Goal: Book appointment/travel/reservation

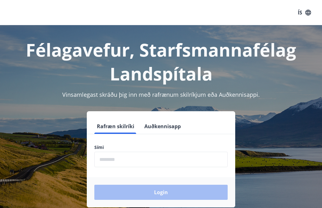
click at [128, 167] on input "phone" at bounding box center [161, 159] width 134 height 15
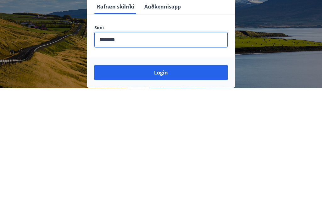
type input "********"
click at [162, 185] on button "Login" at bounding box center [161, 192] width 134 height 15
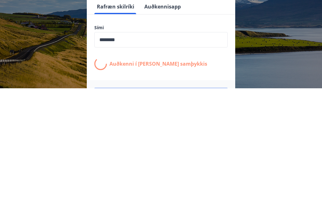
scroll to position [99, 0]
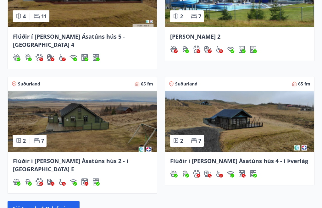
scroll to position [314, 0]
click at [64, 34] on span "Flúðir í [PERSON_NAME] Ásatúns hús 5 - [GEOGRAPHIC_DATA] 4" at bounding box center [69, 41] width 112 height 16
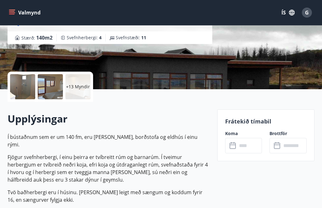
scroll to position [106, 0]
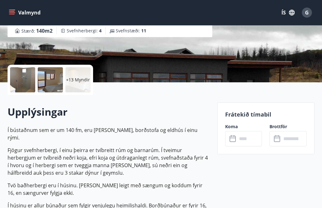
click at [238, 142] on input "text" at bounding box center [249, 138] width 25 height 15
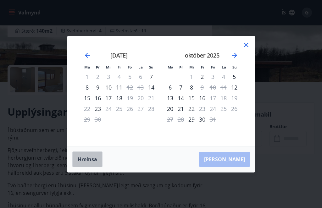
click at [88, 168] on button "Hreinsa" at bounding box center [87, 160] width 30 height 16
click at [95, 167] on button "Hreinsa" at bounding box center [87, 160] width 30 height 16
click at [92, 168] on button "Hreinsa" at bounding box center [87, 160] width 30 height 16
click at [247, 49] on icon at bounding box center [247, 45] width 8 height 8
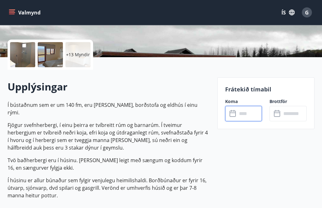
scroll to position [132, 0]
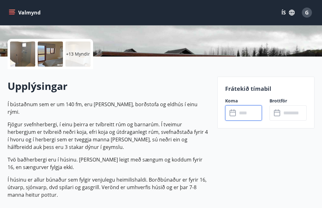
click at [248, 118] on input "text" at bounding box center [249, 112] width 25 height 15
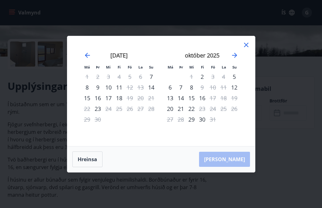
click at [214, 93] on div "10" at bounding box center [213, 87] width 11 height 11
click at [245, 49] on icon at bounding box center [247, 45] width 8 height 8
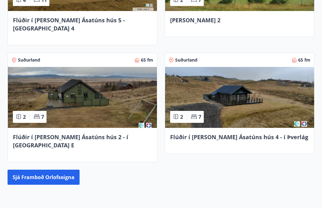
scroll to position [330, 0]
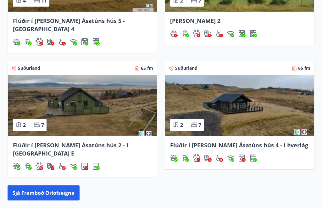
click at [225, 142] on span "Flúðir í [PERSON_NAME] Ásatúns hús 4 - í Þverlág" at bounding box center [239, 146] width 138 height 8
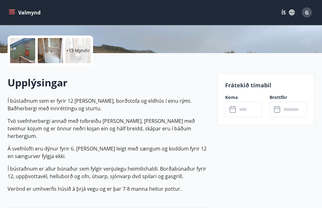
scroll to position [136, 0]
click at [244, 110] on input "text" at bounding box center [249, 109] width 25 height 15
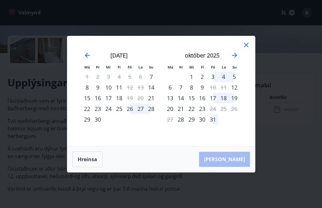
click at [250, 49] on icon at bounding box center [247, 45] width 8 height 8
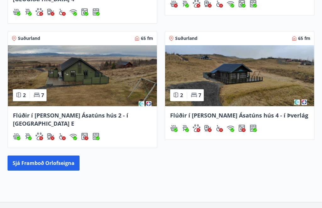
scroll to position [357, 0]
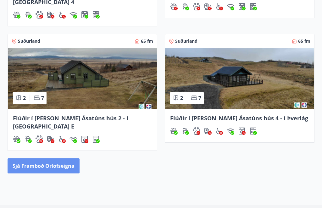
click at [41, 159] on button "Sjá framboð orlofseigna" at bounding box center [44, 166] width 72 height 15
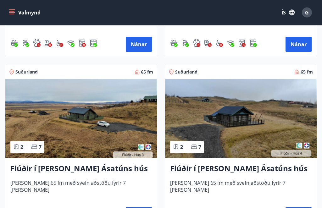
scroll to position [416, 0]
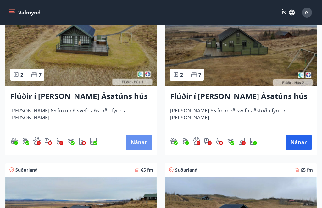
click at [138, 143] on button "Nánar" at bounding box center [139, 142] width 26 height 15
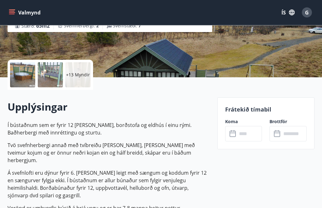
scroll to position [111, 0]
click at [245, 135] on input "text" at bounding box center [249, 133] width 25 height 15
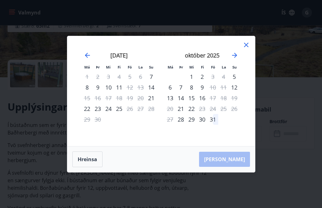
click at [247, 49] on icon at bounding box center [247, 45] width 8 height 8
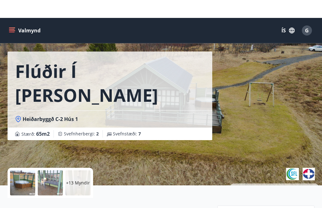
scroll to position [0, 0]
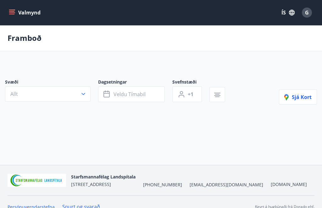
scroll to position [21, 0]
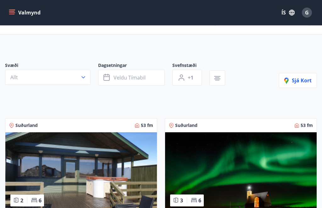
click at [184, 148] on img at bounding box center [241, 172] width 152 height 79
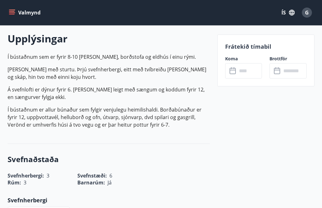
scroll to position [175, 0]
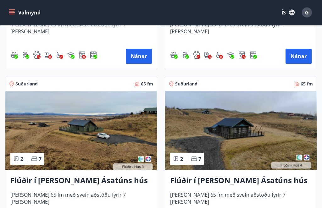
scroll to position [415, 0]
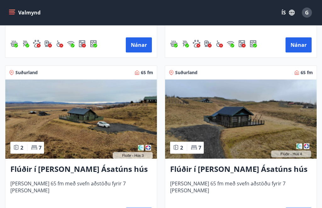
click at [128, 168] on h3 "Flúðir í [PERSON_NAME] Ásatúns hús 3 - í [GEOGRAPHIC_DATA]" at bounding box center [81, 169] width 142 height 11
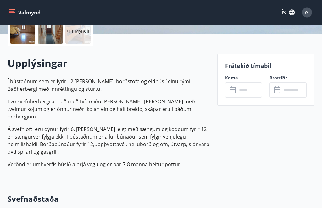
scroll to position [158, 0]
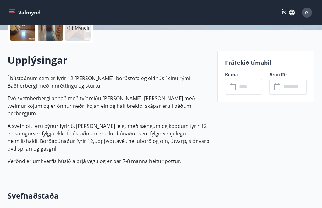
click at [244, 90] on input "text" at bounding box center [249, 86] width 25 height 15
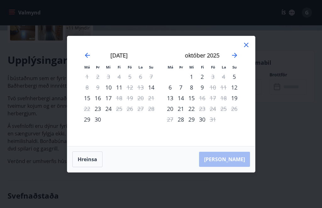
click at [247, 49] on icon at bounding box center [247, 45] width 8 height 8
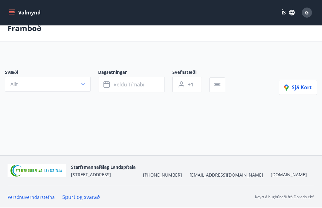
scroll to position [18, 0]
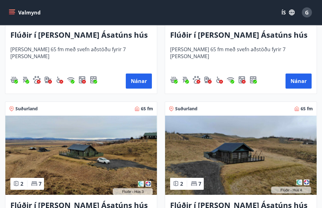
click at [249, 164] on img at bounding box center [241, 155] width 152 height 79
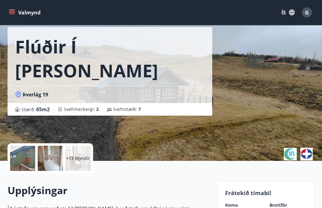
scroll to position [113, 0]
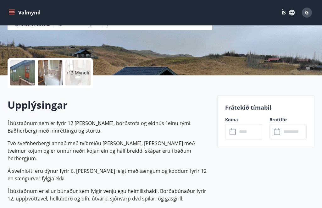
click at [243, 132] on input "text" at bounding box center [249, 131] width 25 height 15
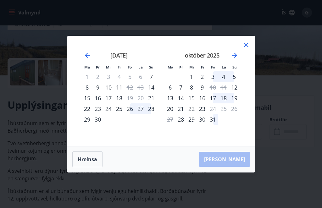
click at [247, 49] on icon at bounding box center [247, 45] width 8 height 8
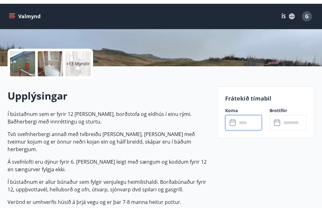
scroll to position [122, 0]
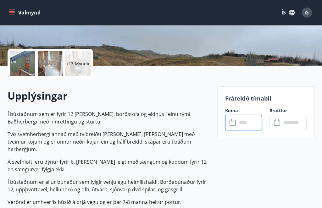
click at [239, 127] on input "text" at bounding box center [249, 122] width 25 height 15
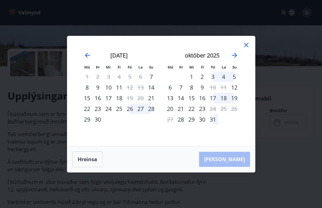
click at [242, 50] on div "Má Þr Mi Fi Fö La Su Má Þr Mi Fi Fö La Su [DATE] 1 2 3 4 5 6 7 8 9 10 11 12 13 …" at bounding box center [161, 91] width 188 height 110
click at [245, 49] on icon at bounding box center [247, 45] width 8 height 8
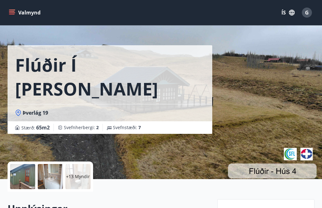
scroll to position [2, 0]
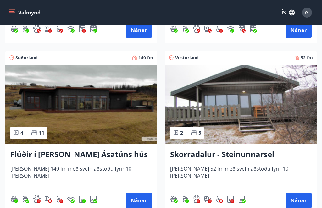
scroll to position [601, 0]
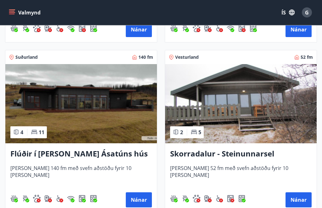
click at [140, 203] on button "Nánar" at bounding box center [139, 200] width 26 height 15
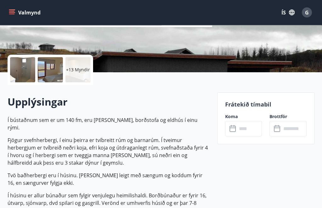
scroll to position [117, 0]
click at [246, 130] on input "text" at bounding box center [249, 128] width 25 height 15
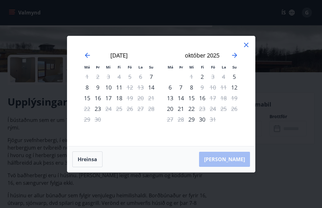
click at [243, 49] on icon at bounding box center [247, 45] width 8 height 8
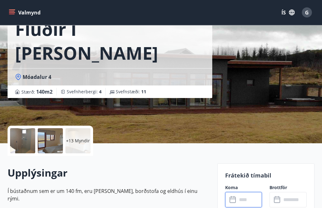
scroll to position [0, 0]
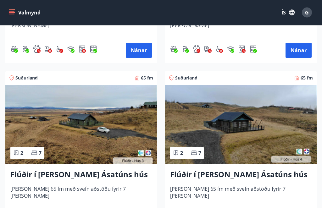
scroll to position [410, 0]
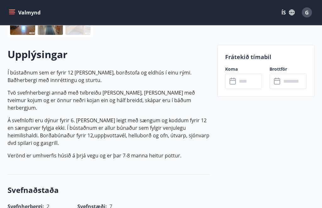
scroll to position [164, 0]
click at [246, 84] on input "text" at bounding box center [249, 81] width 25 height 15
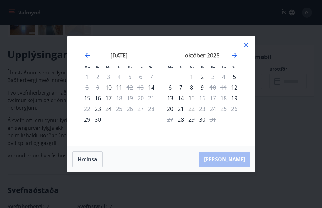
click at [248, 49] on icon at bounding box center [247, 45] width 8 height 8
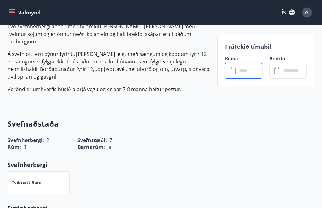
scroll to position [242, 0]
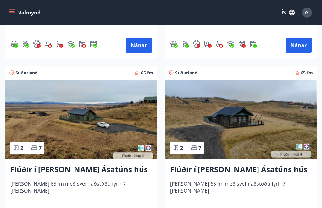
scroll to position [427, 0]
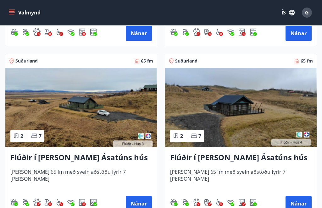
click at [243, 169] on span "[PERSON_NAME] 65 fm með svefn aðstöðu fyrir 7 [PERSON_NAME]" at bounding box center [241, 179] width 142 height 21
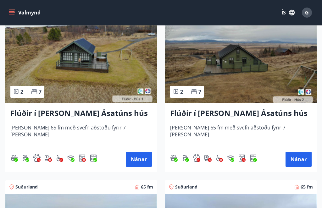
scroll to position [299, 0]
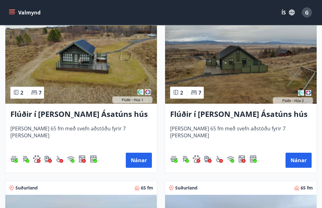
click at [139, 164] on button "Nánar" at bounding box center [139, 160] width 26 height 15
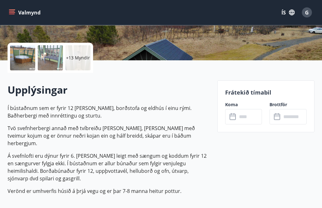
scroll to position [128, 0]
click at [249, 118] on input "text" at bounding box center [249, 116] width 25 height 15
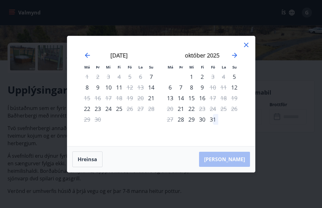
click at [245, 49] on icon at bounding box center [247, 45] width 8 height 8
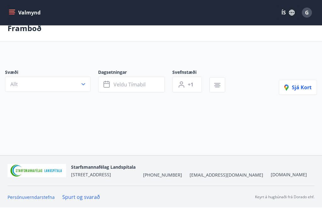
scroll to position [22, 0]
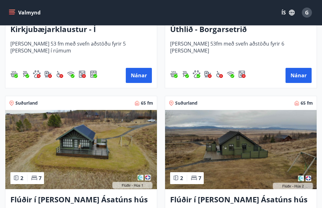
click at [286, 155] on img at bounding box center [241, 149] width 152 height 79
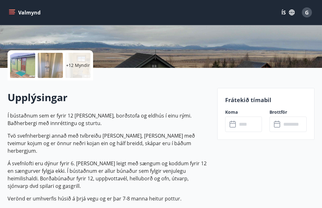
scroll to position [148, 0]
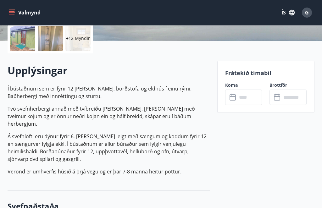
click at [247, 101] on input "text" at bounding box center [249, 97] width 25 height 15
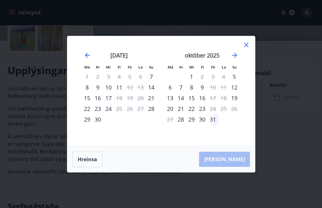
click at [246, 47] on icon at bounding box center [246, 45] width 4 height 4
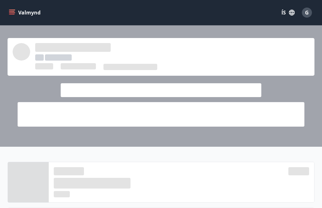
scroll to position [357, 0]
